Goal: Task Accomplishment & Management: Manage account settings

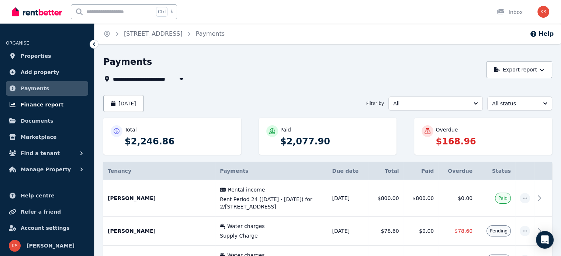
click at [49, 109] on link "Finance report" at bounding box center [47, 104] width 82 height 15
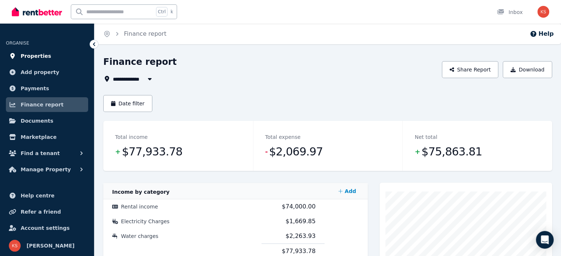
click at [35, 59] on span "Properties" at bounding box center [36, 56] width 31 height 9
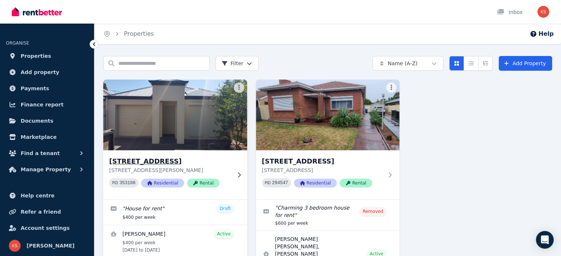
scroll to position [37, 0]
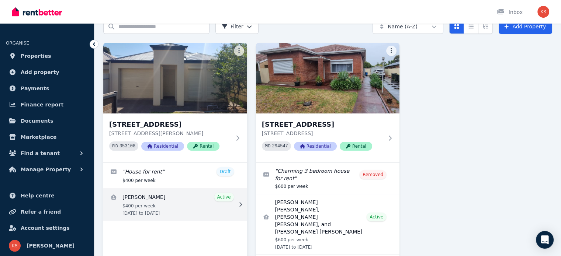
click at [174, 196] on link "View details for Francis Erhunmwunse" at bounding box center [175, 205] width 144 height 32
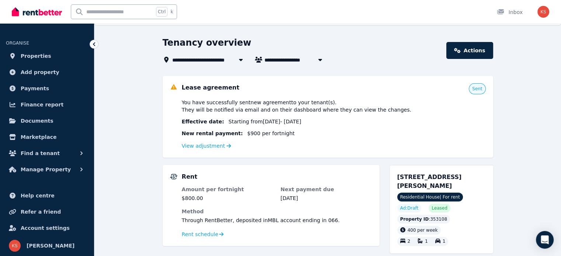
scroll to position [37, 0]
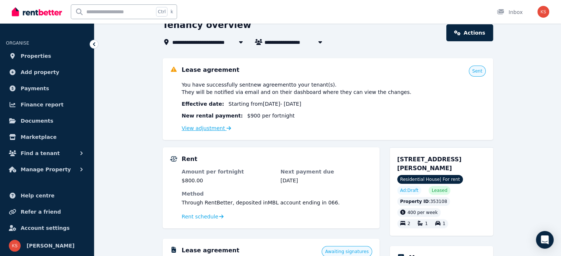
click at [208, 128] on link "View adjustment" at bounding box center [206, 128] width 49 height 6
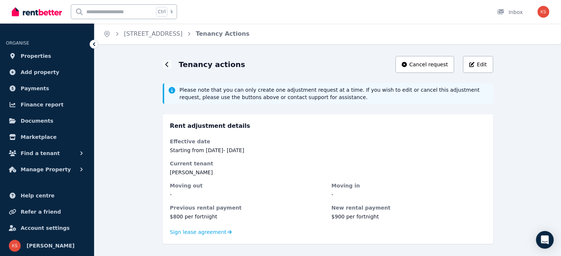
scroll to position [1, 0]
click at [214, 232] on span "Sign lease agreement" at bounding box center [198, 231] width 56 height 7
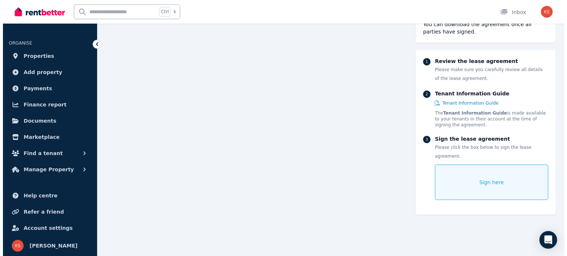
scroll to position [1714, 0]
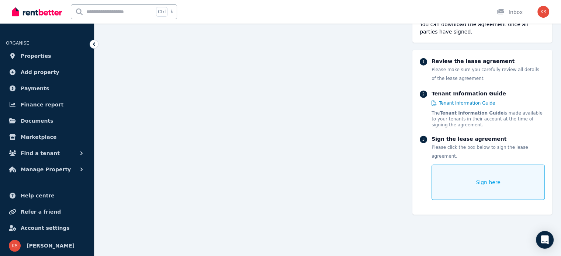
click at [484, 179] on span "Sign here" at bounding box center [488, 182] width 25 height 7
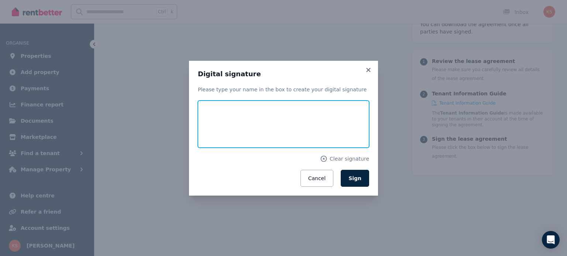
click at [230, 123] on input "text" at bounding box center [283, 124] width 171 height 47
type input "*******"
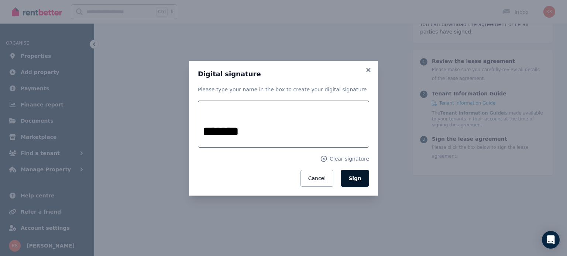
click at [356, 178] on span "Sign" at bounding box center [354, 179] width 13 height 6
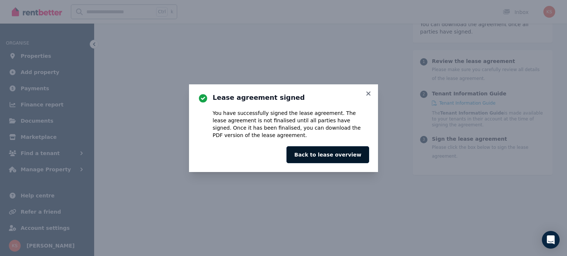
click at [349, 156] on button "Back to lease overview" at bounding box center [327, 155] width 83 height 17
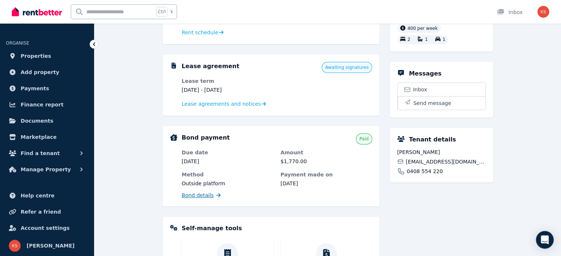
scroll to position [217, 0]
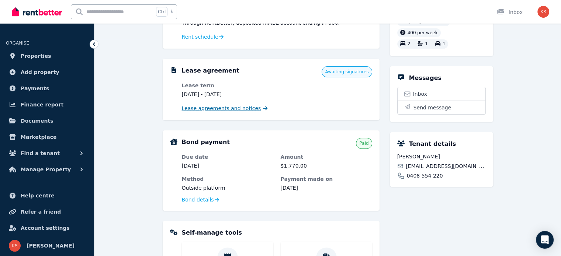
click at [222, 109] on span "Lease agreements and notices" at bounding box center [221, 108] width 79 height 7
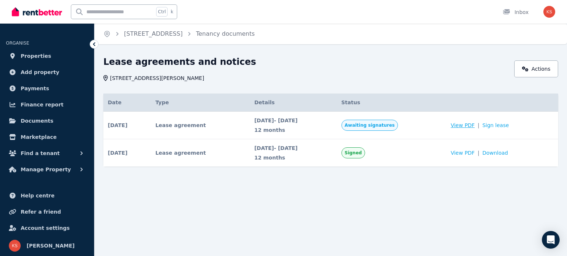
click at [464, 127] on span "View PDF" at bounding box center [463, 125] width 24 height 7
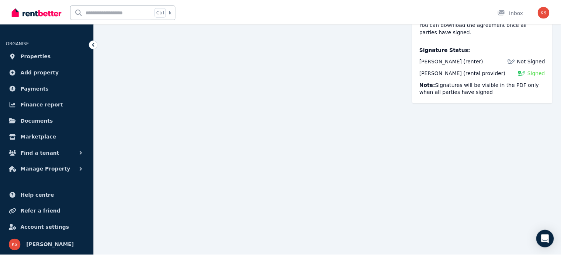
scroll to position [90, 0]
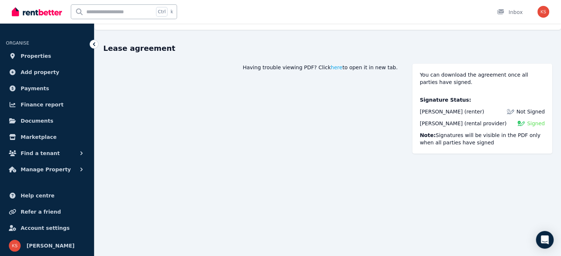
scroll to position [0, 0]
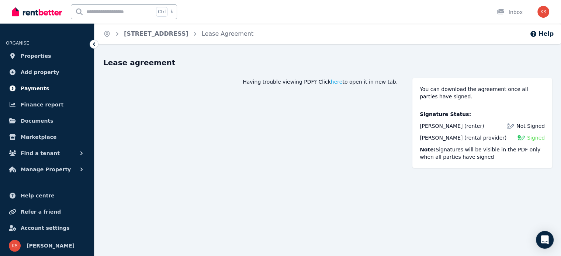
click at [41, 90] on span "Payments" at bounding box center [35, 88] width 28 height 9
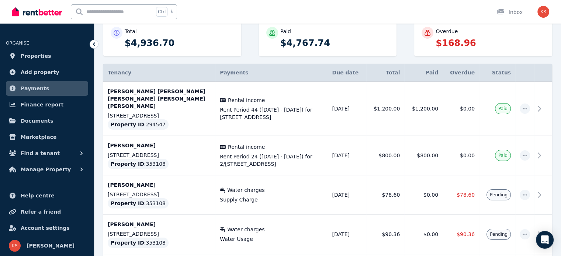
scroll to position [111, 0]
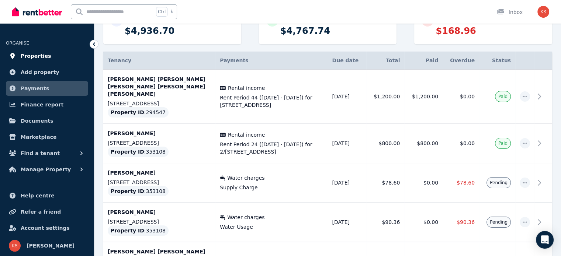
click at [35, 56] on span "Properties" at bounding box center [36, 56] width 31 height 9
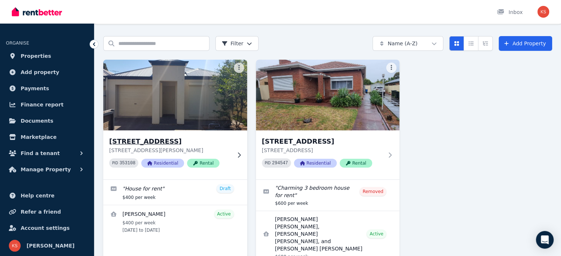
scroll to position [37, 0]
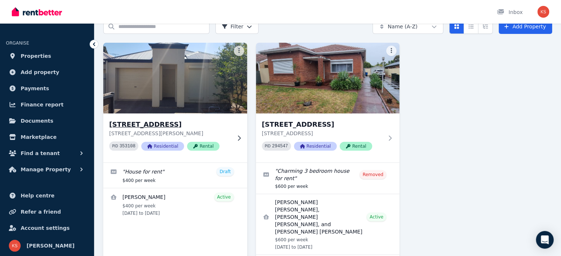
click at [233, 134] on div "[STREET_ADDRESS][PERSON_NAME] PID 353108 Residential Rental" at bounding box center [175, 138] width 144 height 49
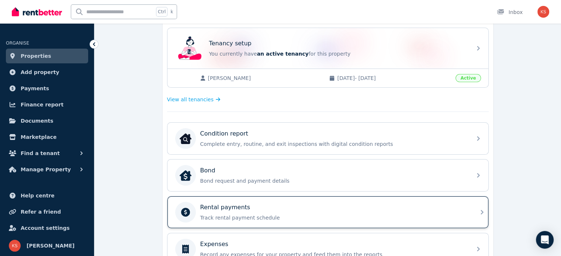
scroll to position [185, 0]
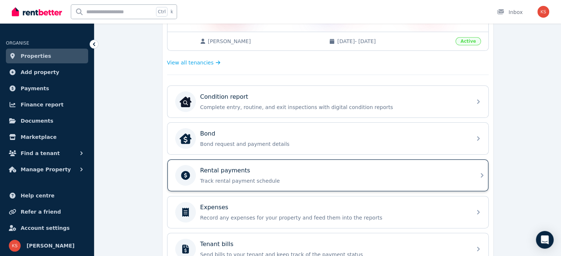
click at [228, 180] on p "Track rental payment schedule" at bounding box center [333, 181] width 267 height 7
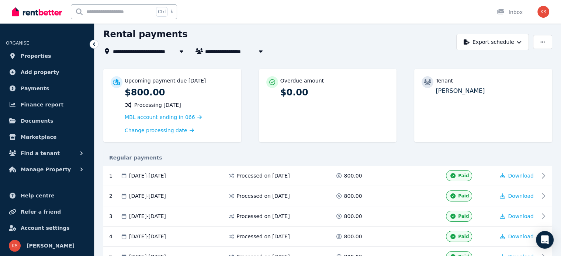
scroll to position [18, 0]
